Goal: Task Accomplishment & Management: Use online tool/utility

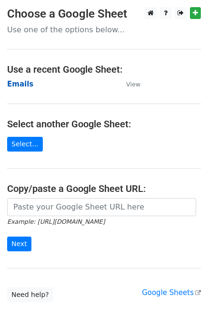
click at [17, 82] on strong "Emails" at bounding box center [20, 84] width 26 height 9
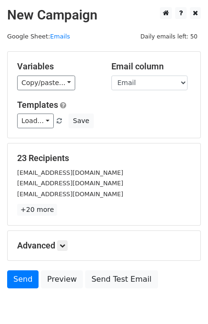
scroll to position [44, 0]
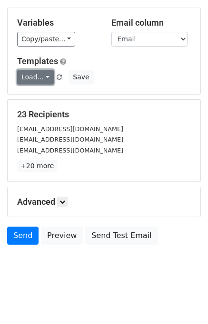
click at [32, 77] on link "Load..." at bounding box center [35, 77] width 37 height 15
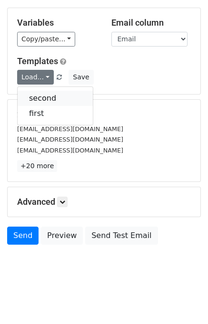
click at [46, 100] on link "second" at bounding box center [55, 98] width 75 height 15
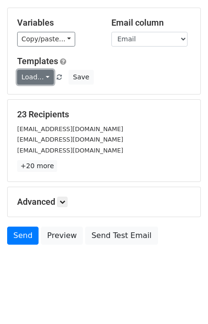
click at [35, 78] on link "Load..." at bounding box center [35, 77] width 37 height 15
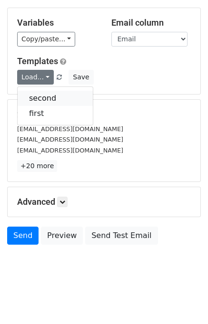
click at [37, 95] on link "second" at bounding box center [55, 98] width 75 height 15
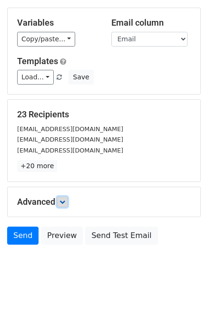
click at [59, 202] on link at bounding box center [62, 202] width 10 height 10
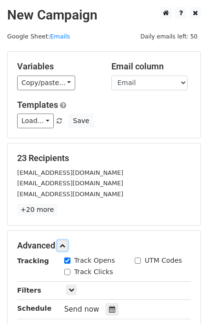
scroll to position [137, 0]
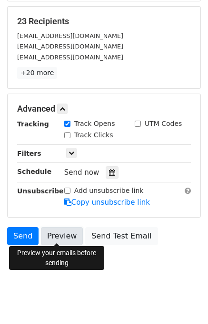
click at [57, 236] on link "Preview" at bounding box center [62, 236] width 42 height 18
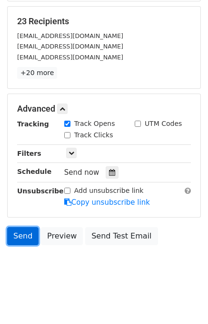
click at [24, 234] on link "Send" at bounding box center [22, 236] width 31 height 18
